Goal: Find contact information: Find contact information

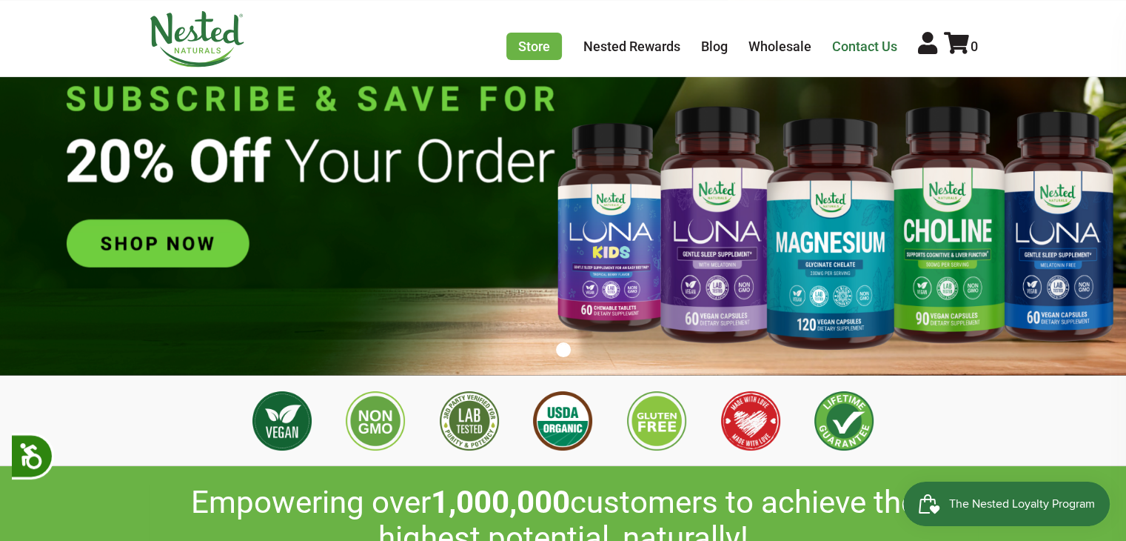
scroll to position [0, 520]
click at [846, 45] on link "Contact Us" at bounding box center [864, 47] width 65 height 16
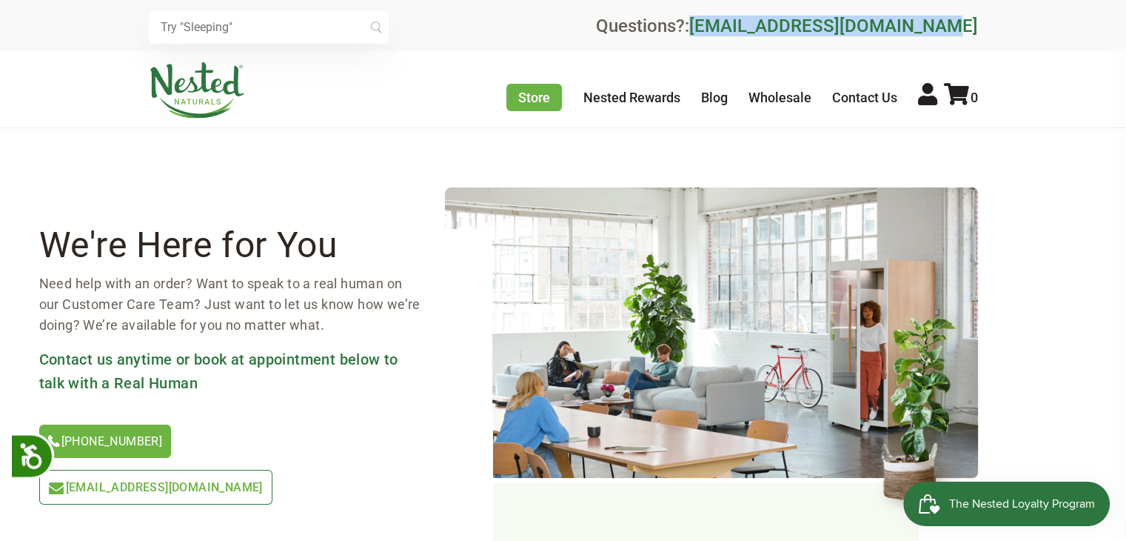
drag, startPoint x: 1028, startPoint y: 24, endPoint x: 744, endPoint y: 33, distance: 283.8
click at [744, 33] on div "× Recommended Products Previous 150 4.9 [PERSON_NAME] Gentle Sleep Supplement $…" at bounding box center [563, 25] width 1126 height 51
copy link "[EMAIL_ADDRESS][DOMAIN_NAME]"
